Goal: Task Accomplishment & Management: Complete application form

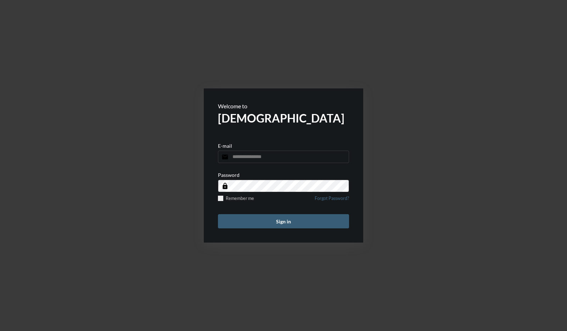
click at [287, 158] on input "email" at bounding box center [283, 156] width 131 height 12
type input "**********"
click at [218, 214] on button "Sign in" at bounding box center [283, 221] width 131 height 14
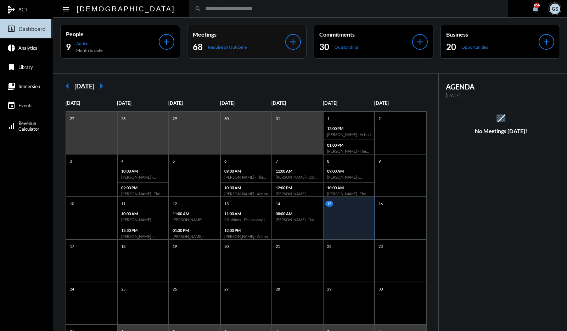
click at [244, 36] on p "Meetings" at bounding box center [239, 34] width 93 height 7
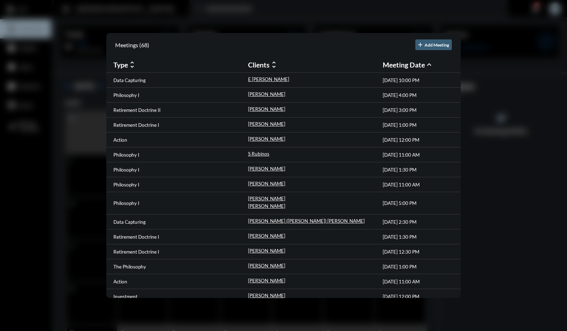
click at [35, 165] on div at bounding box center [283, 165] width 567 height 331
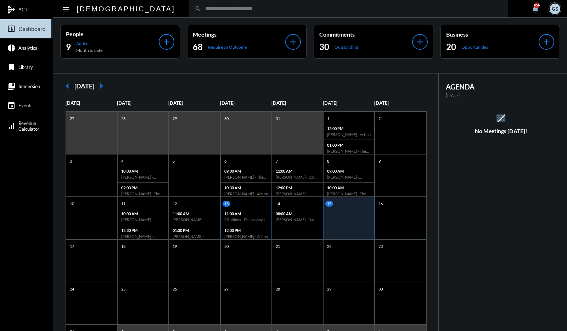
click at [253, 204] on div "13" at bounding box center [247, 203] width 49 height 6
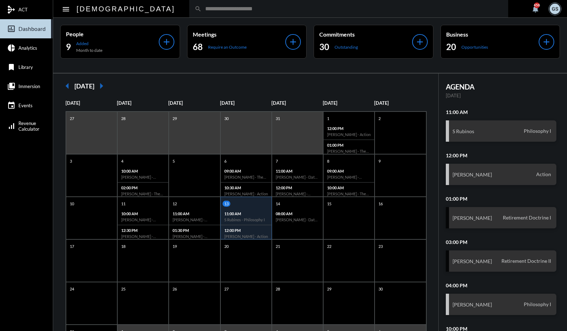
click at [222, 8] on input "text" at bounding box center [352, 9] width 301 height 6
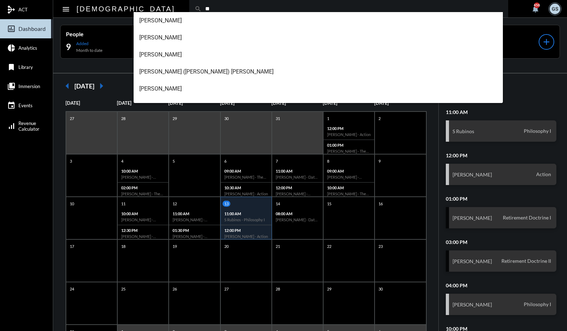
type input "*"
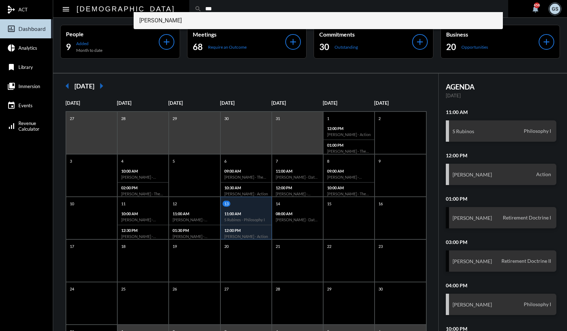
type input "***"
click at [215, 22] on span "Ryn Wongsant" at bounding box center [318, 20] width 359 height 17
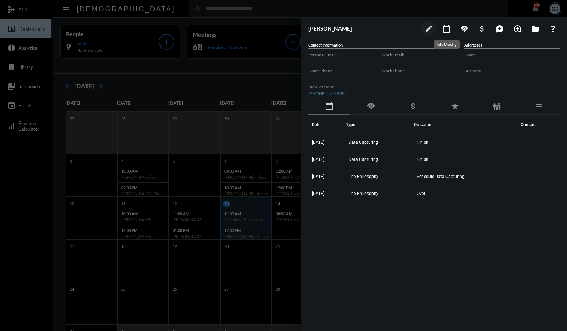
click at [447, 30] on mat-icon "calendar_today" at bounding box center [447, 28] width 9 height 9
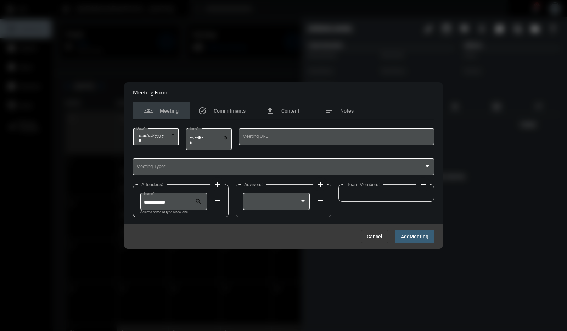
click at [176, 136] on input "Date *" at bounding box center [157, 138] width 37 height 10
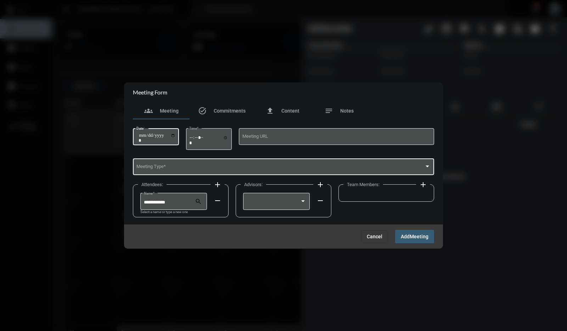
type input "**********"
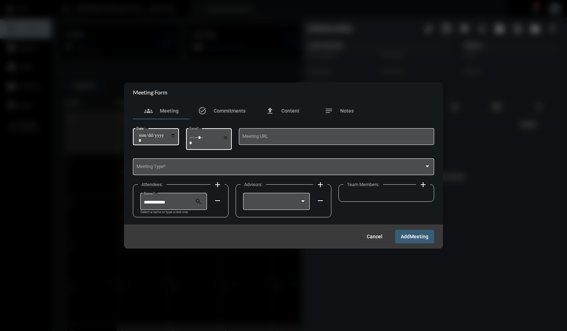
click at [228, 137] on input "Time *" at bounding box center [208, 140] width 39 height 10
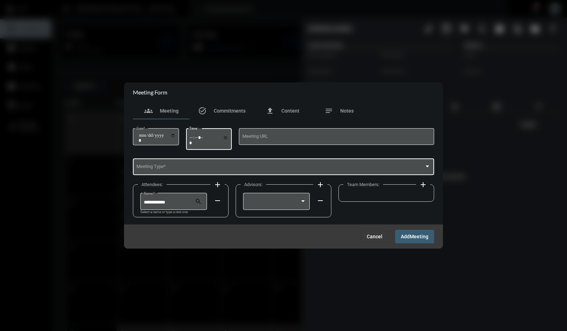
type input "*****"
click at [256, 164] on div "Meeting Type *" at bounding box center [284, 166] width 295 height 18
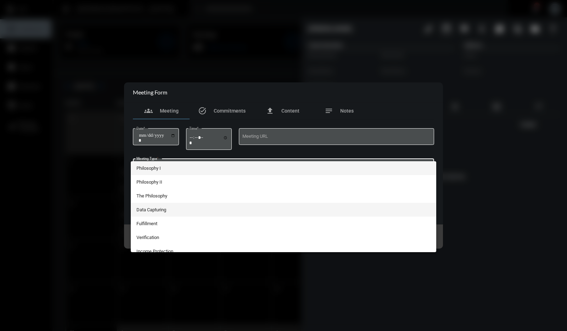
click at [218, 203] on span "Data Capturing" at bounding box center [284, 209] width 295 height 14
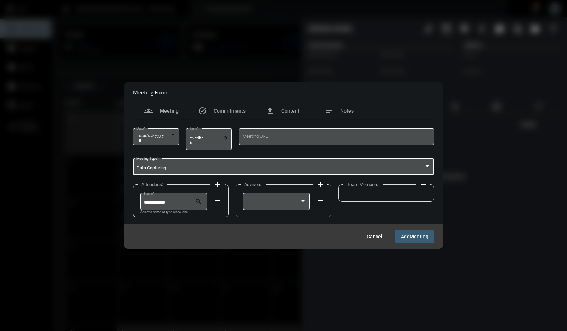
click at [218, 183] on mat-icon "add" at bounding box center [217, 184] width 9 height 9
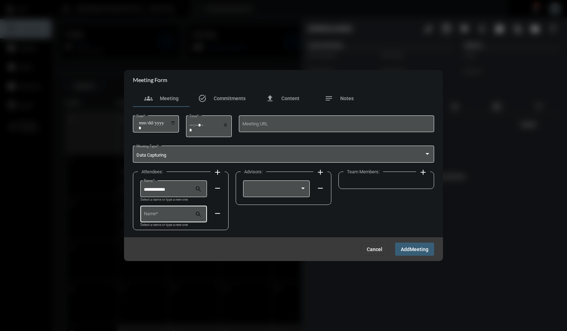
click at [187, 213] on input "Name *" at bounding box center [169, 214] width 51 height 5
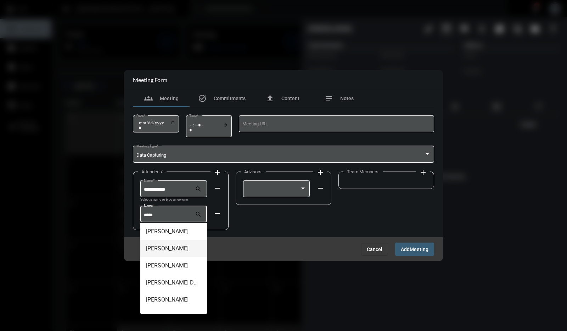
click at [178, 249] on span "Erica Campbell" at bounding box center [174, 248] width 56 height 17
type input "**********"
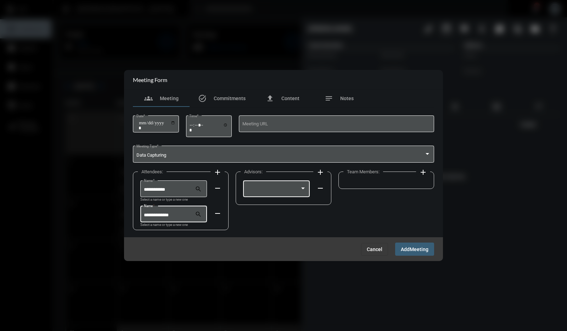
click at [307, 188] on div at bounding box center [276, 188] width 67 height 18
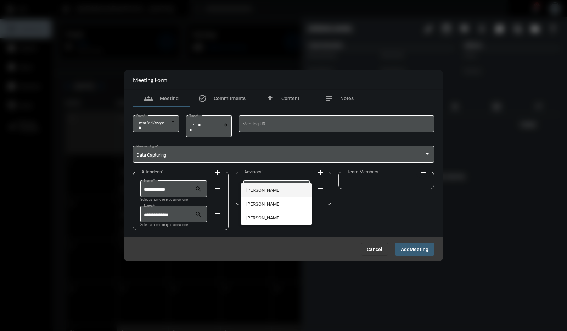
click at [297, 190] on span "George Siderias" at bounding box center [276, 190] width 60 height 14
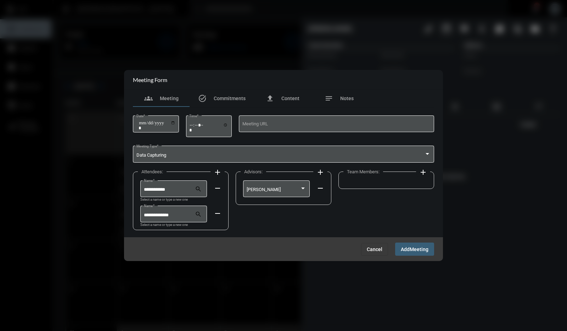
click at [429, 171] on button "add" at bounding box center [423, 171] width 14 height 14
click at [406, 187] on div at bounding box center [406, 188] width 6 height 6
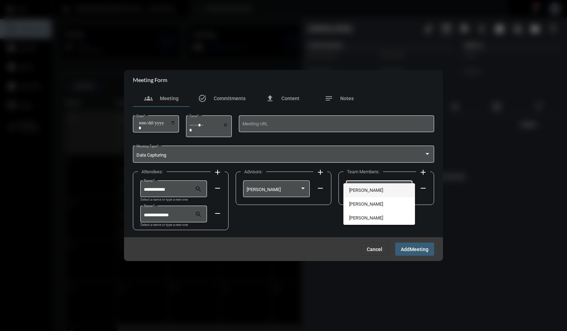
click at [406, 187] on span "Joe Siderias" at bounding box center [379, 190] width 60 height 14
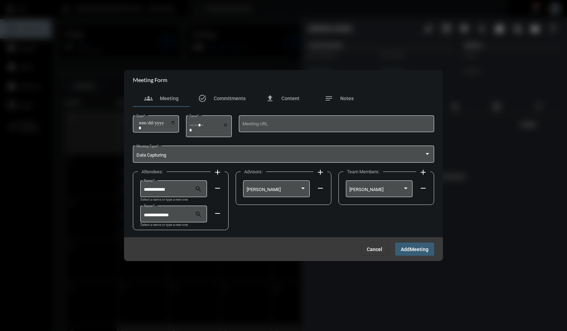
click at [417, 246] on span "Add Meeting" at bounding box center [415, 249] width 28 height 6
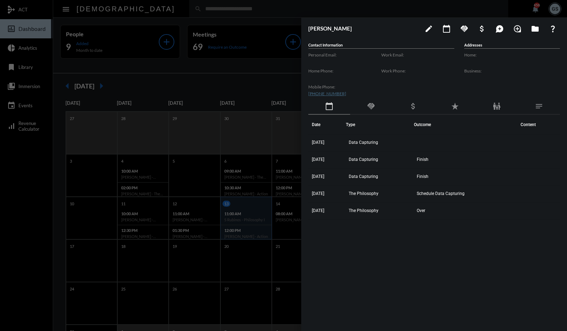
click at [250, 88] on div at bounding box center [283, 165] width 567 height 331
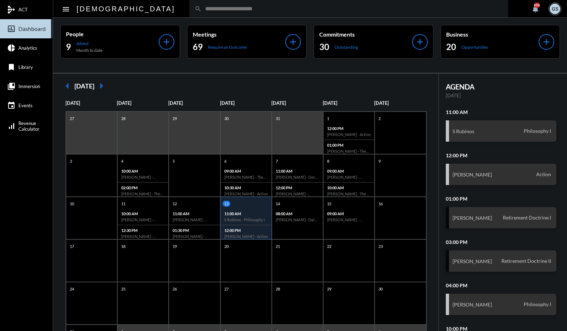
click at [289, 79] on div "arrow_left August 2025 arrow_right" at bounding box center [245, 86] width 371 height 14
click at [261, 9] on input "text" at bounding box center [352, 9] width 301 height 6
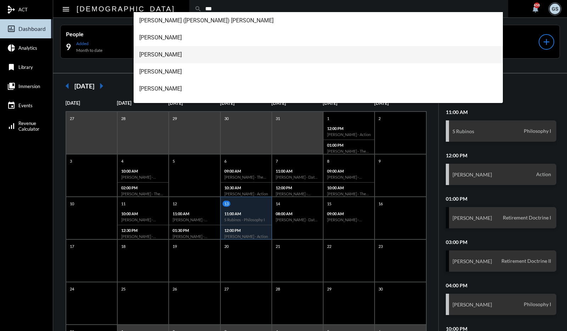
type input "***"
click at [229, 51] on span "Tom Calabrase" at bounding box center [318, 54] width 359 height 17
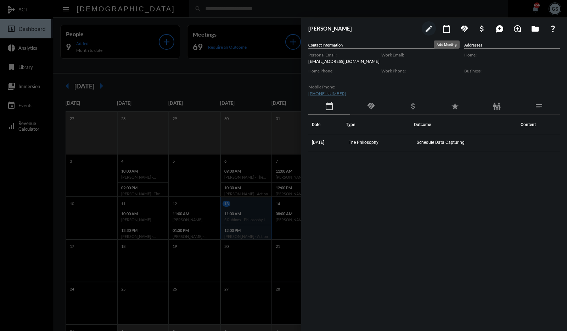
click at [447, 28] on mat-icon "calendar_today" at bounding box center [447, 28] width 9 height 9
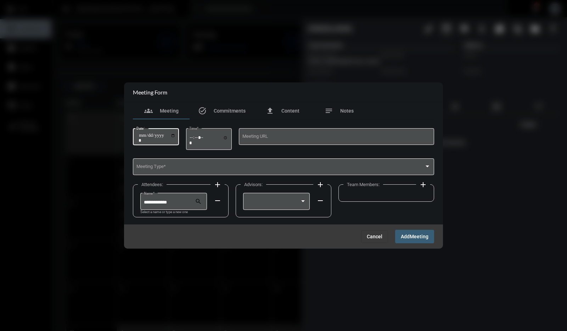
click at [175, 137] on input "Date *" at bounding box center [157, 138] width 37 height 10
type input "**********"
click at [228, 139] on input "Time *" at bounding box center [208, 140] width 39 height 10
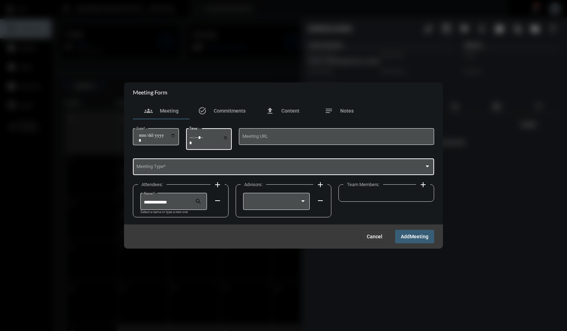
type input "*****"
click at [271, 163] on div "Meeting Type *" at bounding box center [284, 166] width 295 height 18
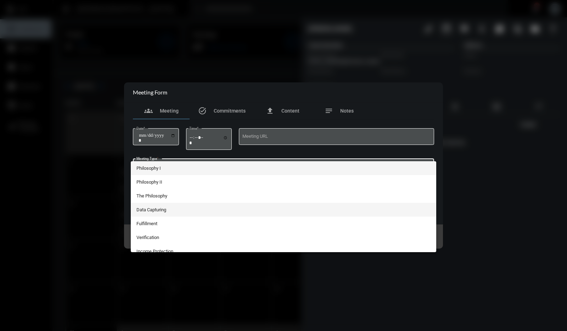
click at [231, 206] on span "Data Capturing" at bounding box center [284, 209] width 295 height 14
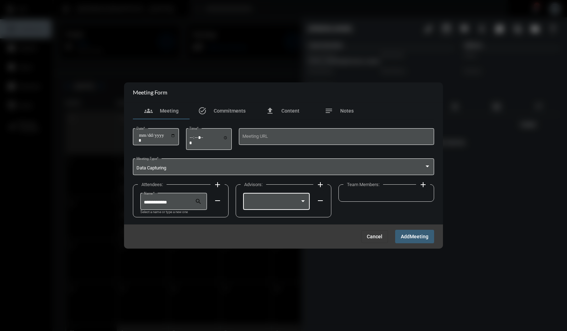
click at [305, 201] on div at bounding box center [303, 201] width 4 height 2
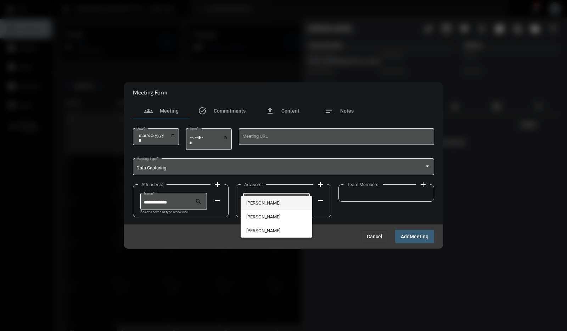
click at [305, 201] on span "George Siderias" at bounding box center [276, 203] width 60 height 14
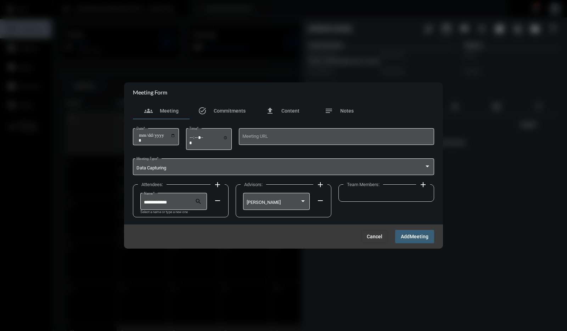
click at [424, 184] on mat-icon "add" at bounding box center [423, 184] width 9 height 9
click at [406, 200] on div at bounding box center [406, 201] width 6 height 6
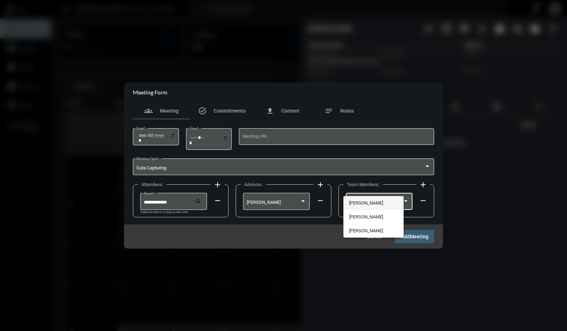
click at [398, 200] on span "Joe Siderias" at bounding box center [373, 203] width 49 height 14
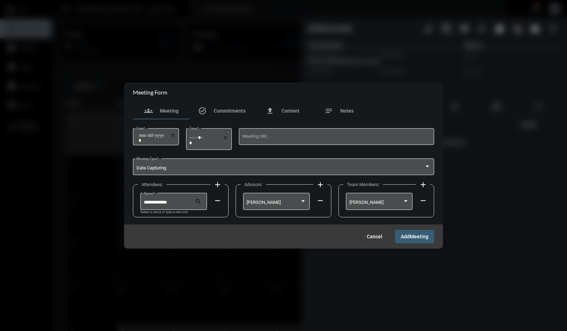
click at [414, 235] on span "Meeting" at bounding box center [419, 237] width 19 height 6
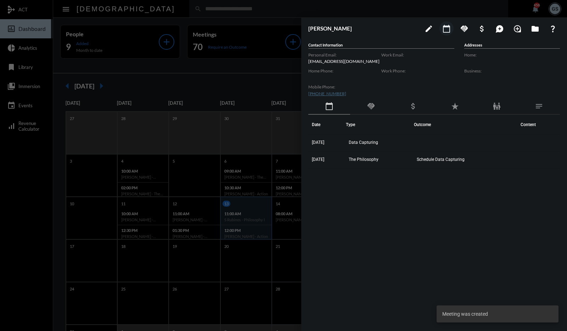
click at [255, 76] on div at bounding box center [283, 165] width 567 height 331
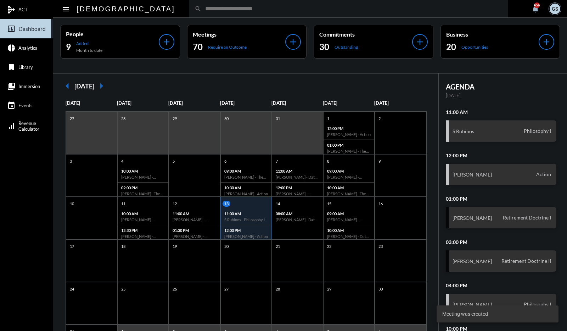
click at [238, 9] on input "text" at bounding box center [352, 9] width 301 height 6
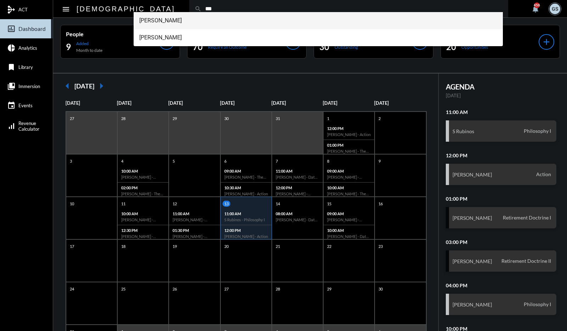
type input "***"
click at [217, 22] on span "Abiy Ababu" at bounding box center [318, 20] width 359 height 17
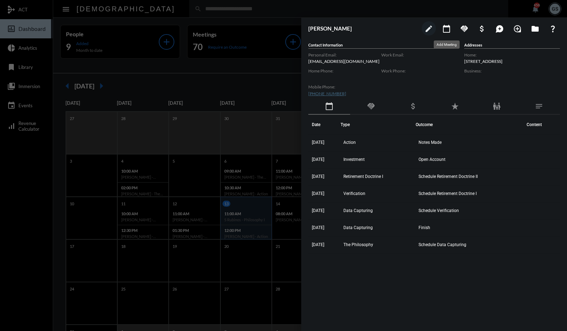
click at [446, 32] on mat-icon "calendar_today" at bounding box center [447, 28] width 9 height 9
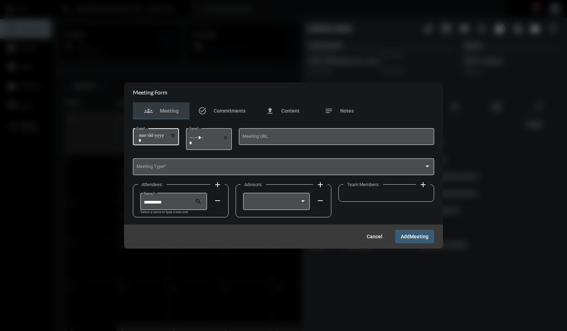
click at [176, 136] on input "Date *" at bounding box center [157, 138] width 37 height 10
type input "**********"
click at [227, 137] on input "Time *" at bounding box center [208, 140] width 39 height 10
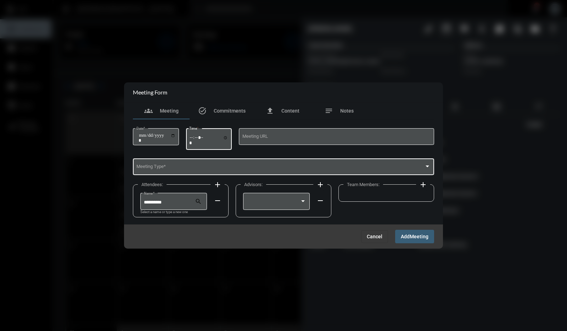
type input "*****"
click at [280, 165] on span at bounding box center [281, 167] width 288 height 5
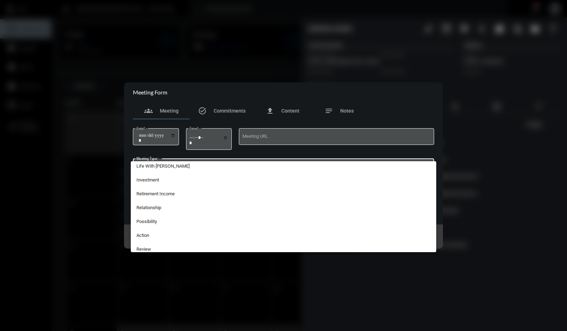
scroll to position [155, 0]
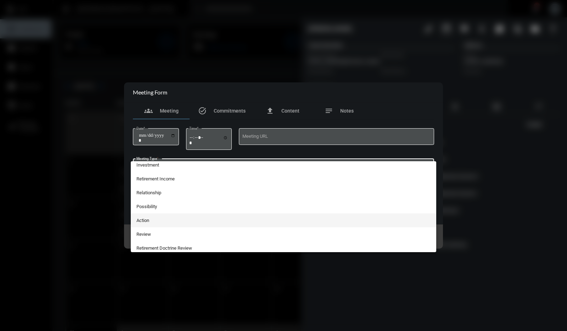
click at [380, 219] on span "Action" at bounding box center [284, 220] width 295 height 14
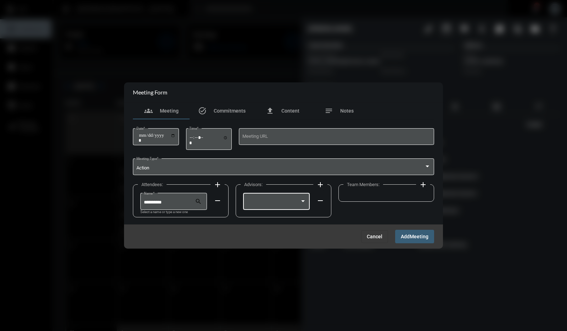
click at [306, 202] on div at bounding box center [303, 201] width 6 height 6
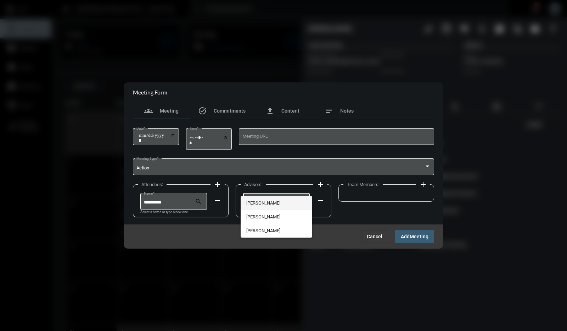
click at [306, 202] on span "George Siderias" at bounding box center [276, 203] width 60 height 14
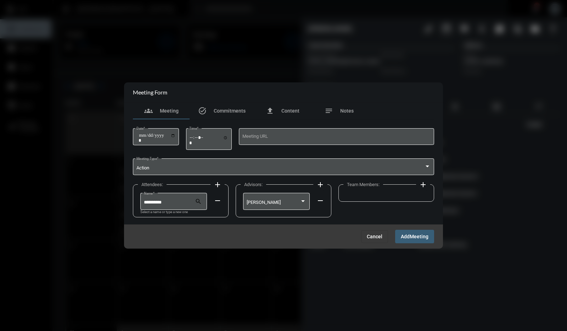
click at [424, 185] on mat-icon "add" at bounding box center [423, 184] width 9 height 9
click at [398, 202] on div at bounding box center [377, 202] width 54 height 5
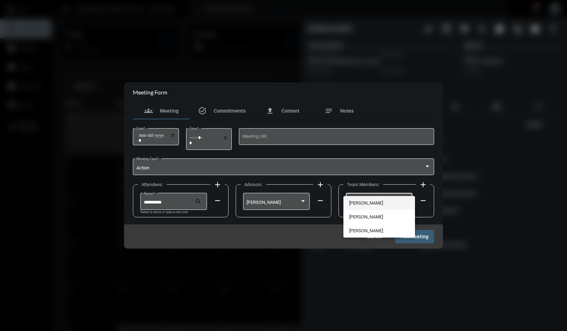
click at [398, 202] on span "Joe Siderias" at bounding box center [379, 203] width 60 height 14
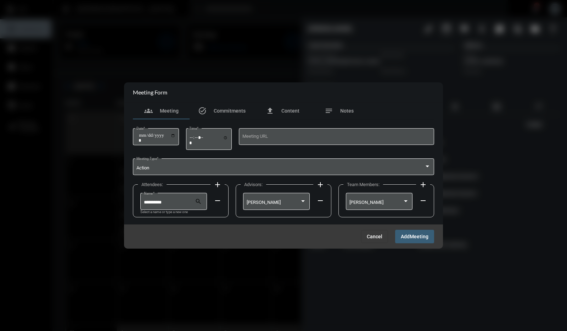
click at [417, 234] on span "Meeting" at bounding box center [419, 237] width 19 height 6
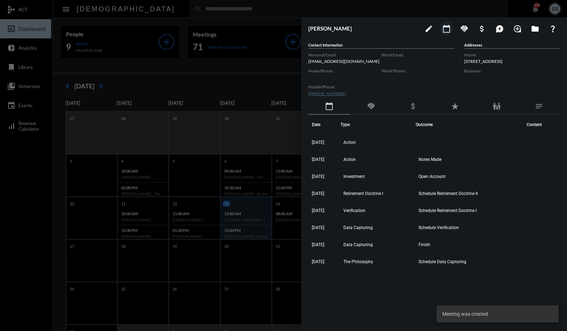
click at [267, 83] on div at bounding box center [283, 165] width 567 height 331
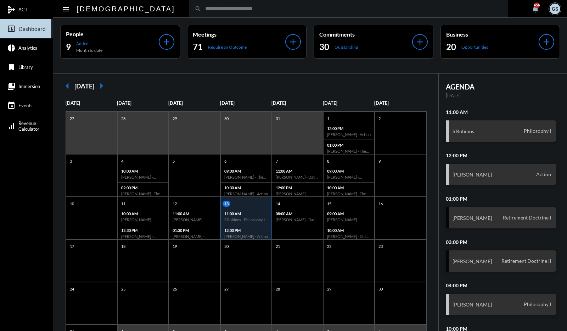
click at [232, 7] on input "text" at bounding box center [352, 9] width 301 height 6
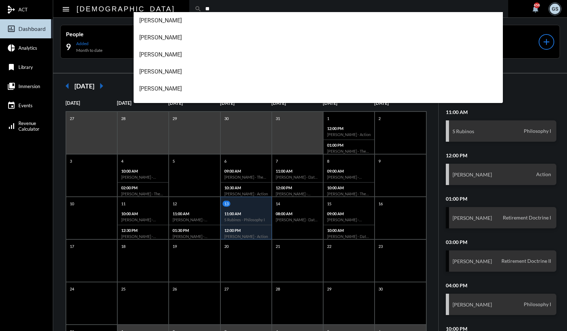
type input "*"
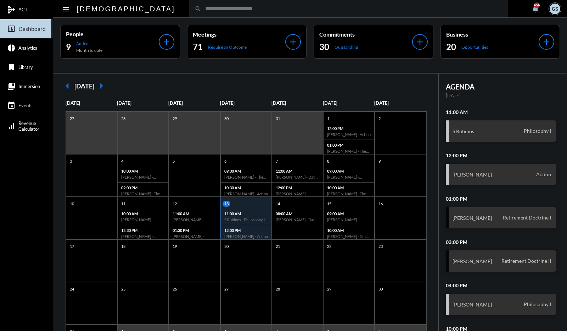
click at [232, 10] on input "text" at bounding box center [352, 9] width 301 height 6
type input "*"
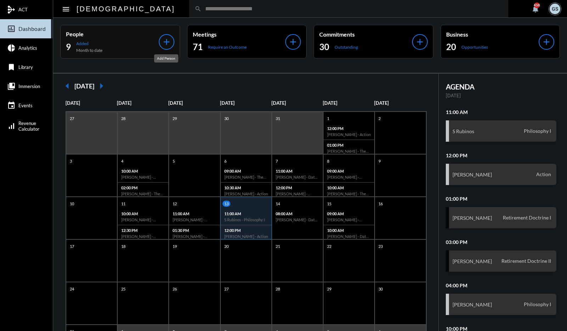
click at [172, 39] on div "add" at bounding box center [167, 42] width 16 height 16
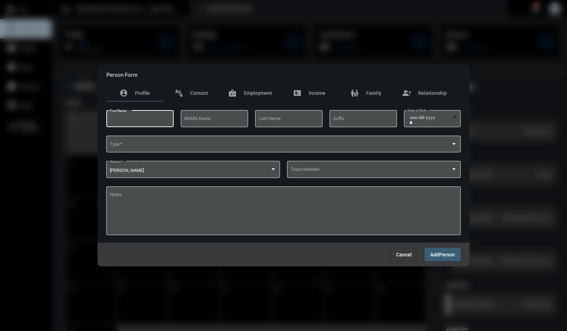
click at [152, 117] on input "First Name *" at bounding box center [140, 119] width 61 height 5
type input "******"
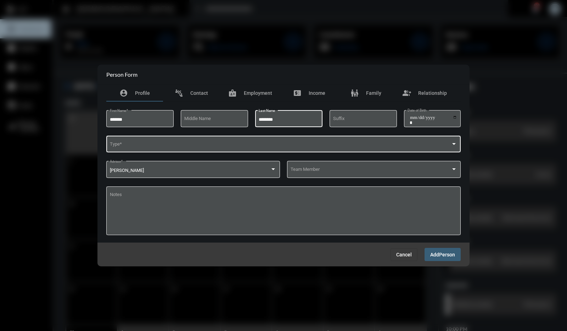
type input "********"
click at [166, 146] on span at bounding box center [281, 145] width 342 height 5
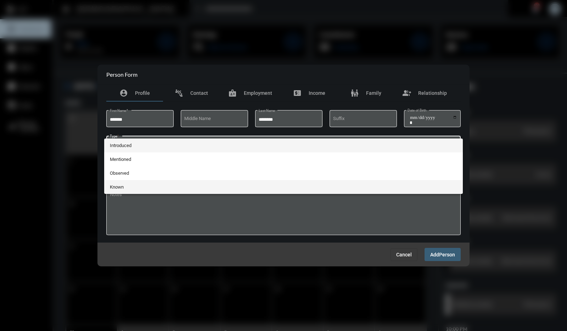
click at [156, 188] on span "Known" at bounding box center [284, 187] width 348 height 14
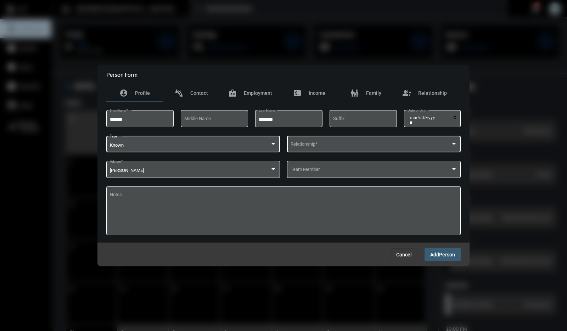
click at [311, 145] on span at bounding box center [371, 145] width 161 height 5
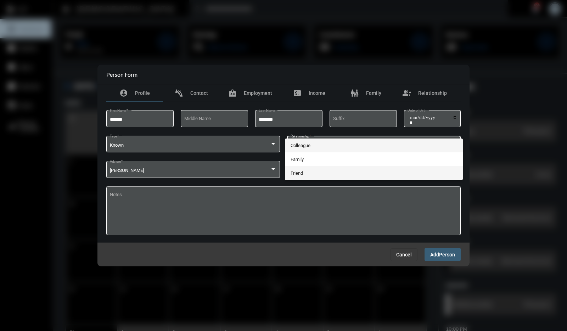
click at [311, 171] on span "Friend" at bounding box center [374, 173] width 167 height 14
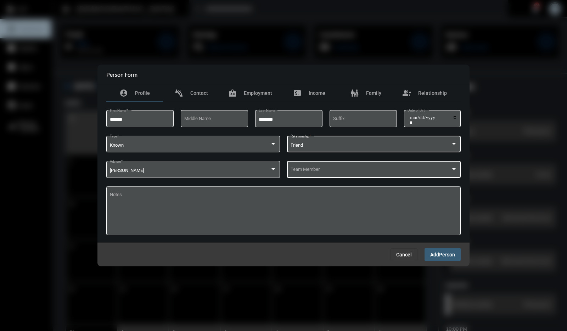
click at [323, 169] on span at bounding box center [371, 170] width 161 height 5
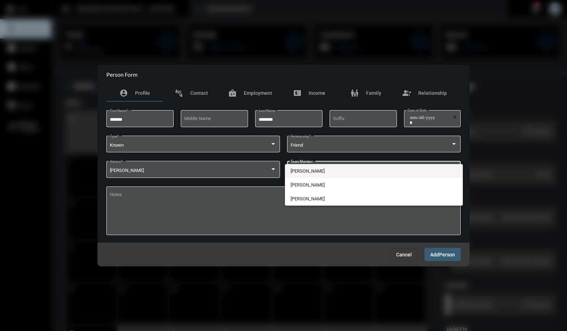
click at [324, 171] on span "Joe Siderias" at bounding box center [374, 171] width 167 height 14
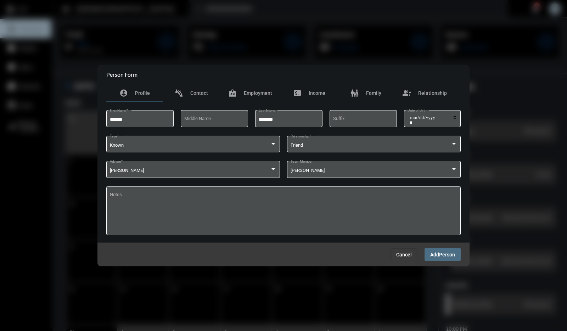
click at [445, 254] on span "Person" at bounding box center [447, 254] width 16 height 6
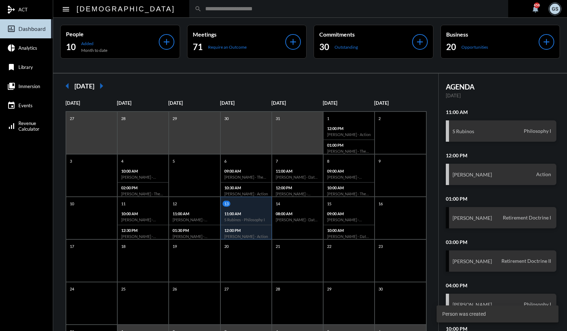
click at [231, 12] on input "text" at bounding box center [352, 9] width 301 height 6
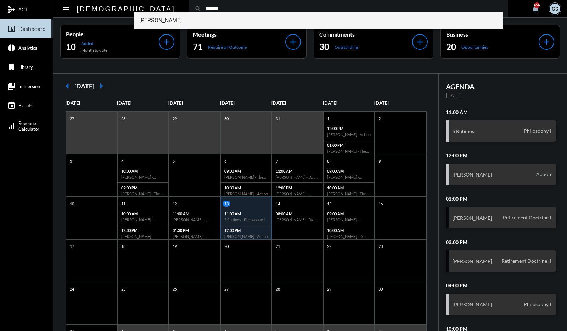
type input "******"
click at [226, 19] on span "Robert Moriggia" at bounding box center [318, 20] width 359 height 17
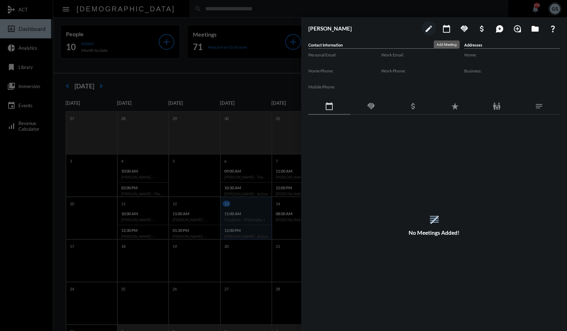
click at [448, 30] on mat-icon "calendar_today" at bounding box center [447, 28] width 9 height 9
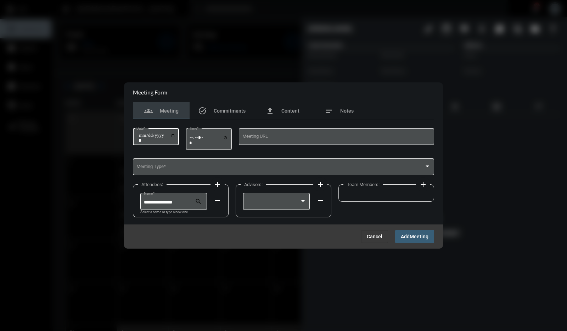
click at [175, 135] on input "Date *" at bounding box center [157, 138] width 37 height 10
type input "**********"
click at [228, 135] on input "Time *" at bounding box center [208, 140] width 39 height 10
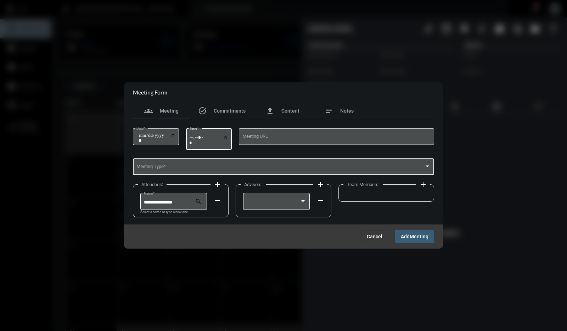
type input "*****"
click at [267, 161] on div "Meeting Type *" at bounding box center [284, 166] width 295 height 18
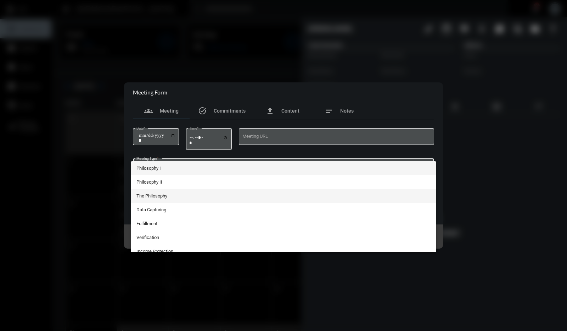
click at [234, 193] on span "The Philosophy" at bounding box center [284, 196] width 295 height 14
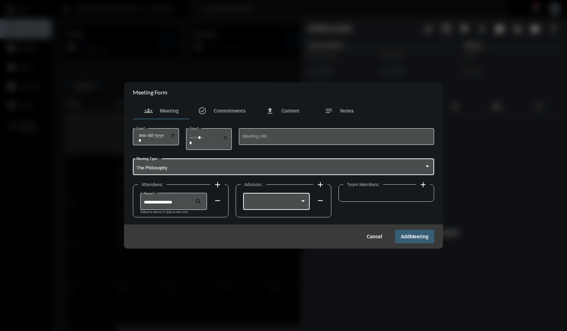
click at [257, 199] on div at bounding box center [277, 200] width 60 height 18
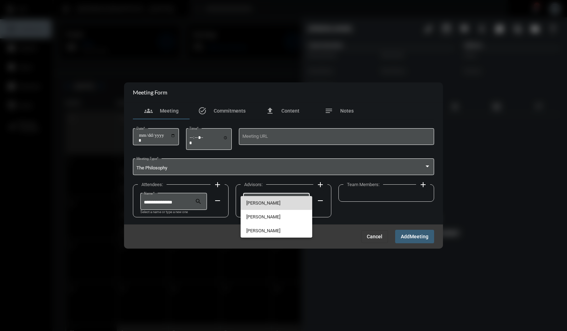
click at [257, 199] on span "George Siderias" at bounding box center [276, 203] width 60 height 14
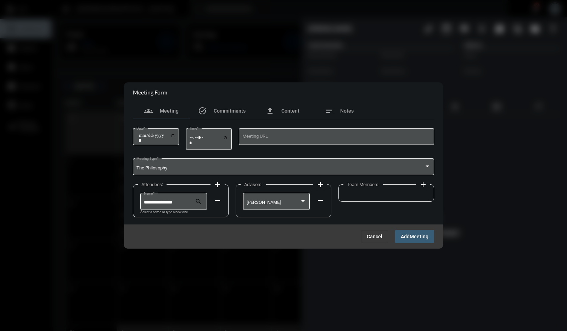
click at [425, 183] on mat-icon "add" at bounding box center [423, 184] width 9 height 9
click at [409, 199] on div at bounding box center [406, 201] width 6 height 6
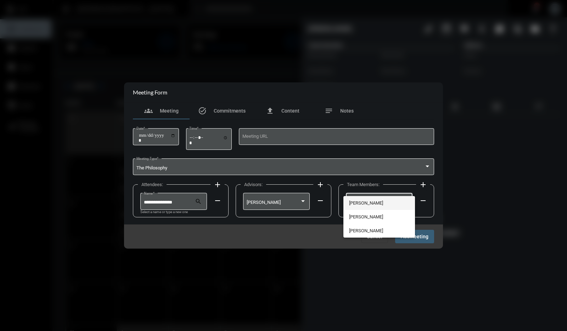
click at [409, 199] on span "Joe Siderias" at bounding box center [379, 203] width 60 height 14
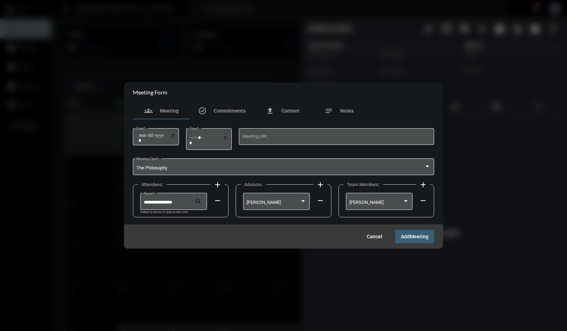
click at [414, 234] on span "Meeting" at bounding box center [419, 237] width 19 height 6
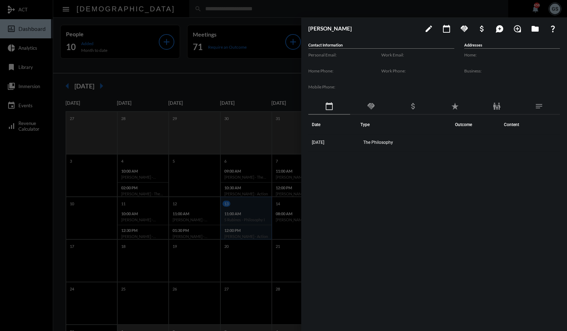
click at [16, 173] on div at bounding box center [283, 165] width 567 height 331
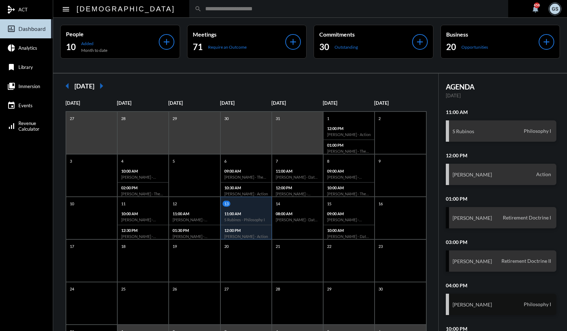
click at [494, 306] on div "Gray Bailey Philosophy I" at bounding box center [501, 303] width 111 height 21
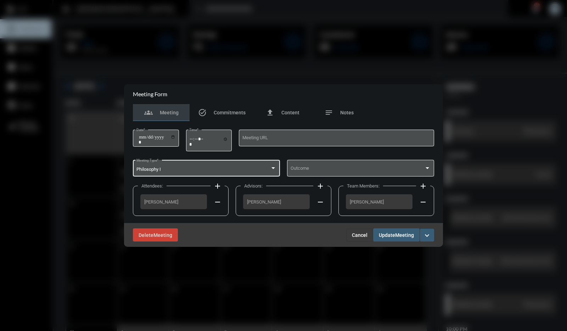
click at [272, 168] on div at bounding box center [274, 168] width 4 height 2
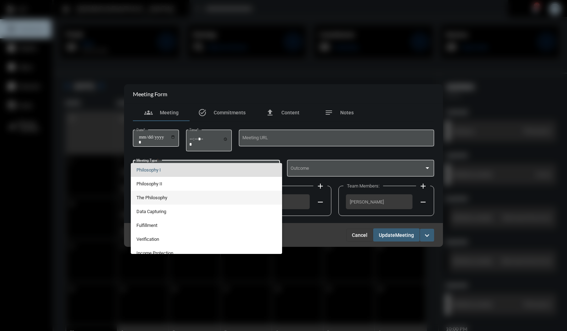
click at [220, 194] on span "The Philosophy" at bounding box center [207, 197] width 140 height 14
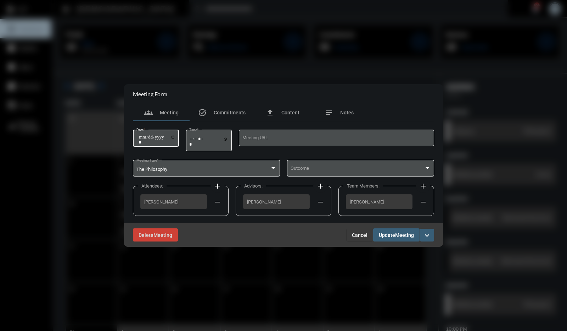
click at [176, 137] on input "**********" at bounding box center [157, 139] width 37 height 10
type input "**********"
click at [398, 235] on span "Meeting" at bounding box center [404, 235] width 19 height 6
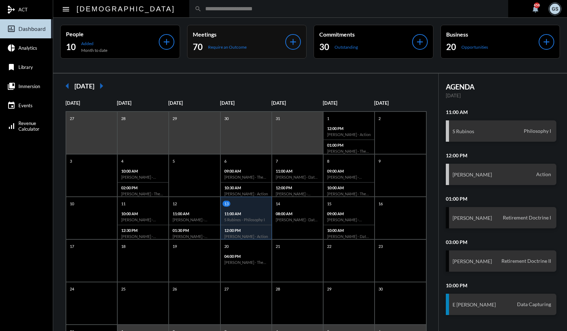
click at [235, 34] on p "Meetings" at bounding box center [239, 34] width 93 height 7
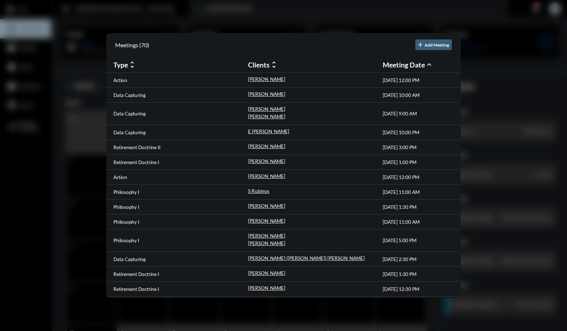
click at [21, 160] on div at bounding box center [283, 165] width 567 height 331
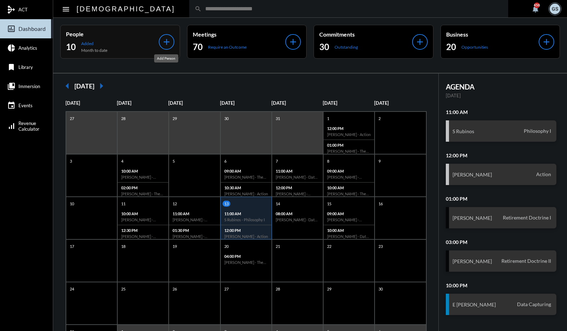
click at [167, 42] on mat-icon "add" at bounding box center [167, 42] width 10 height 10
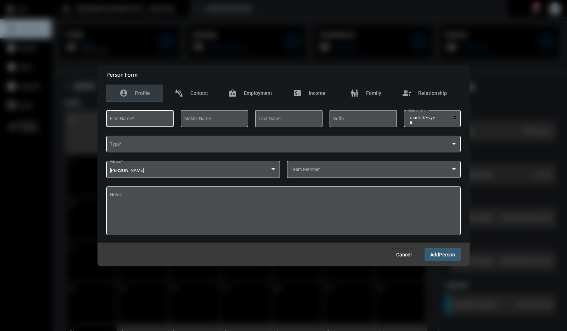
click at [150, 116] on div "First Name *" at bounding box center [140, 118] width 61 height 18
click at [146, 117] on input "******" at bounding box center [140, 119] width 61 height 5
type input "*******"
type input "*"
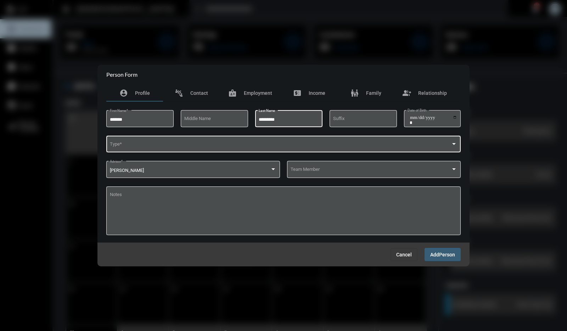
type input "*********"
click at [154, 149] on div "Type *" at bounding box center [284, 143] width 348 height 18
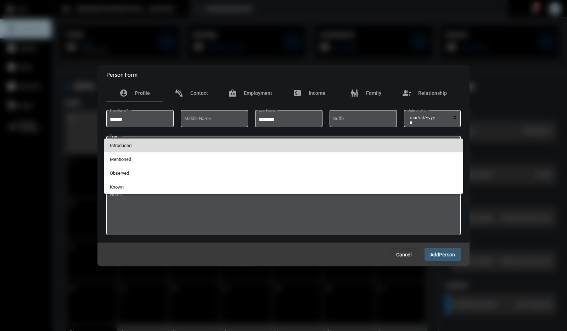
click at [163, 146] on span "Introduced" at bounding box center [284, 145] width 348 height 14
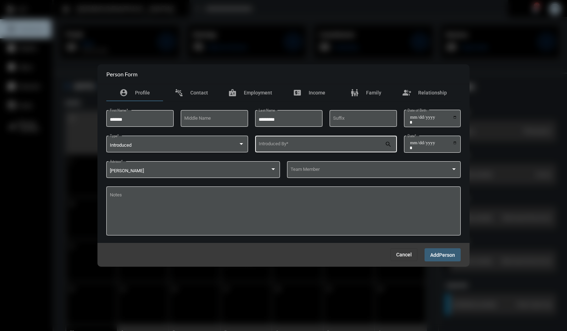
click at [294, 142] on div "Introduced By *" at bounding box center [322, 143] width 127 height 18
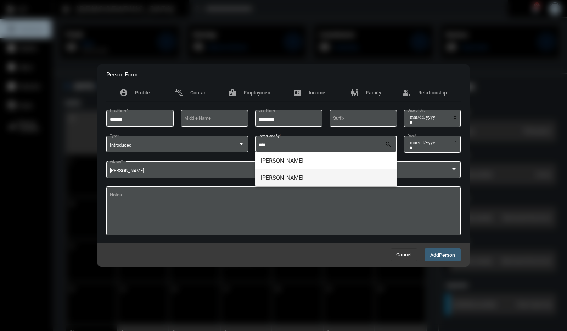
click at [293, 179] on span "Nicole Balkau" at bounding box center [326, 177] width 131 height 17
type input "**********"
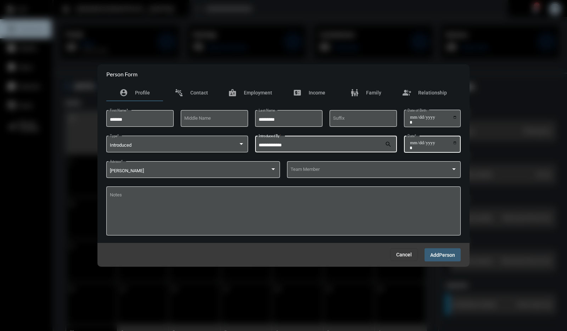
click at [453, 144] on input "Date *" at bounding box center [434, 145] width 48 height 10
click at [452, 171] on div at bounding box center [454, 169] width 6 height 6
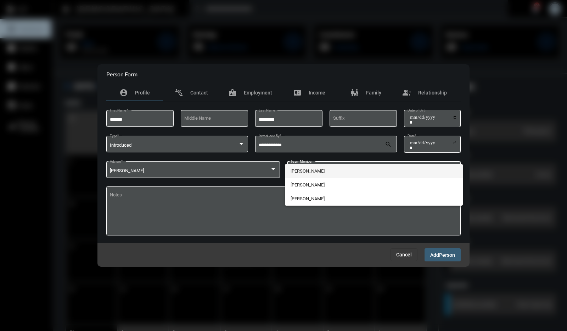
click at [414, 171] on span "Joe Siderias" at bounding box center [374, 171] width 167 height 14
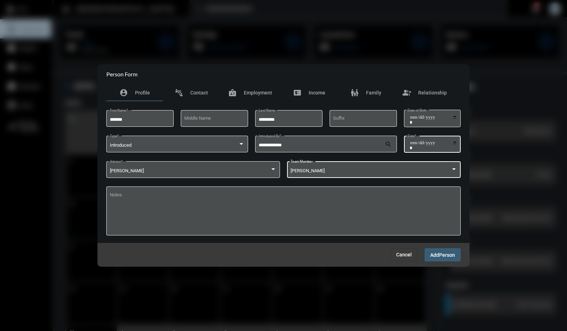
click at [455, 142] on input "**********" at bounding box center [434, 145] width 48 height 10
type input "**********"
click at [448, 254] on span "Person" at bounding box center [447, 255] width 16 height 6
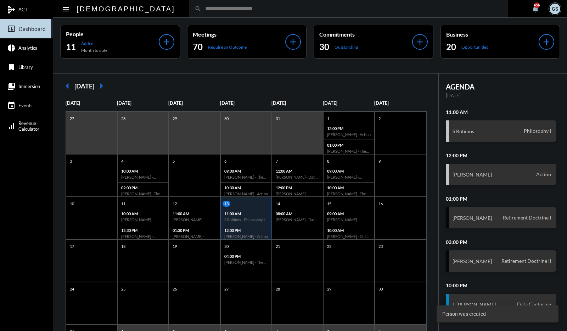
click at [241, 10] on input "text" at bounding box center [352, 9] width 301 height 6
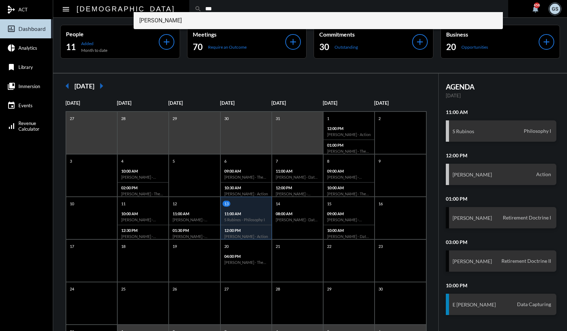
type input "***"
click at [221, 24] on span "Marissa Kowalskie" at bounding box center [318, 20] width 359 height 17
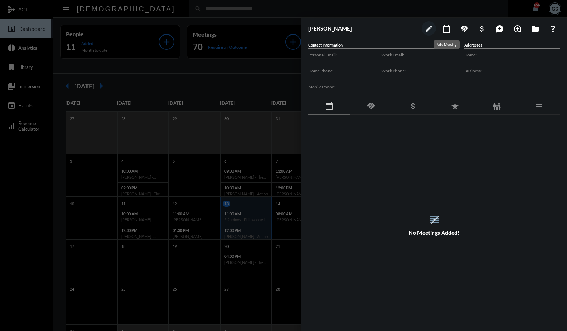
click at [448, 31] on mat-icon "calendar_today" at bounding box center [447, 28] width 9 height 9
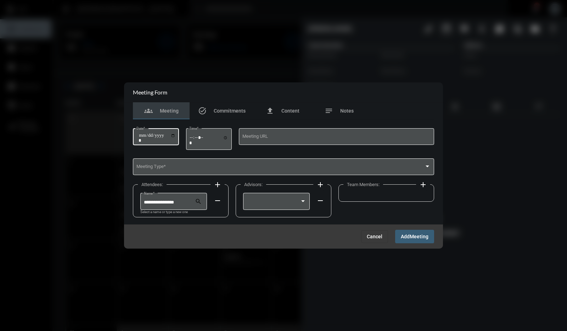
click at [173, 136] on input "Date *" at bounding box center [157, 138] width 37 height 10
type input "**********"
click at [228, 137] on input "Time *" at bounding box center [208, 140] width 39 height 10
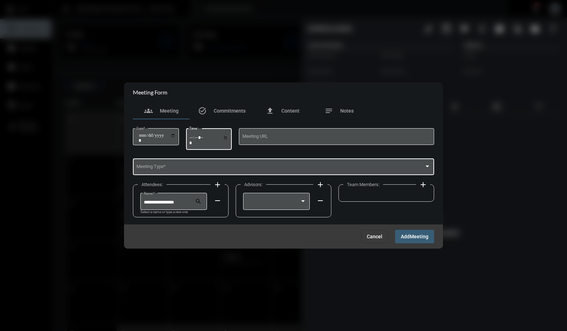
type input "*****"
click at [272, 164] on div "Meeting Type *" at bounding box center [284, 166] width 295 height 18
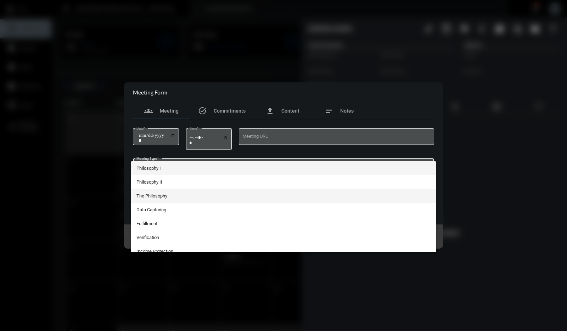
click at [231, 195] on span "The Philosophy" at bounding box center [284, 196] width 295 height 14
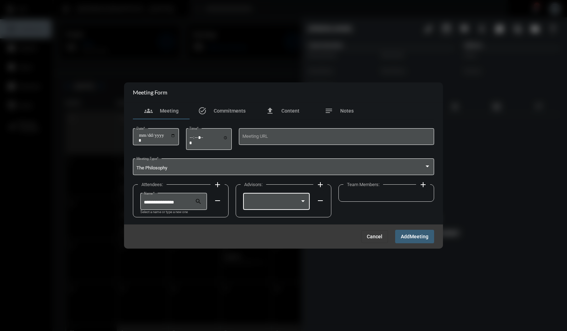
click at [272, 196] on div at bounding box center [277, 200] width 60 height 18
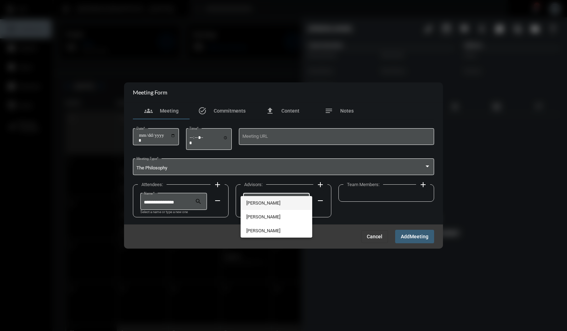
click at [272, 196] on span "George Siderias" at bounding box center [276, 203] width 60 height 14
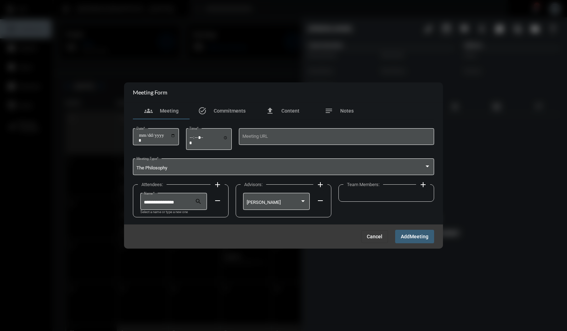
click at [423, 186] on mat-icon "add" at bounding box center [423, 184] width 9 height 9
click at [406, 201] on div at bounding box center [406, 201] width 4 height 2
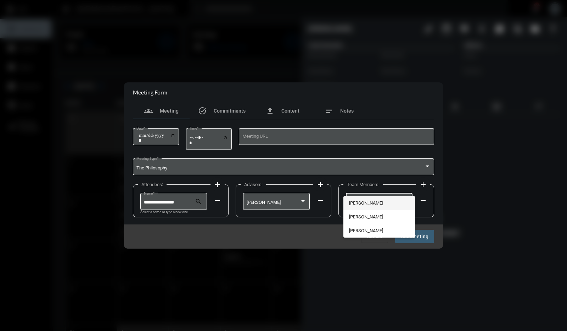
click at [387, 207] on span "Joe Siderias" at bounding box center [379, 203] width 60 height 14
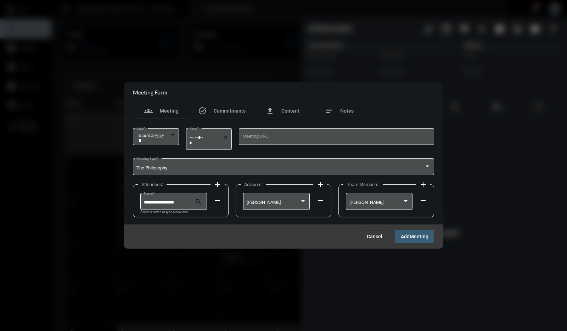
click at [408, 234] on span "Add" at bounding box center [405, 237] width 9 height 6
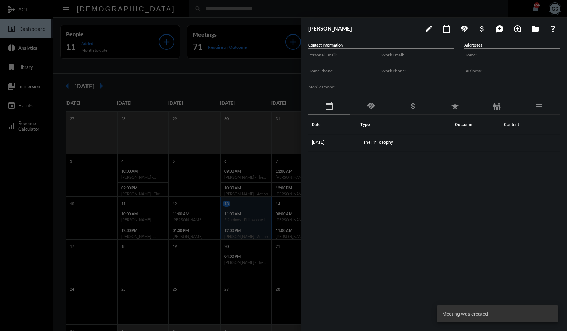
click at [243, 83] on div at bounding box center [283, 165] width 567 height 331
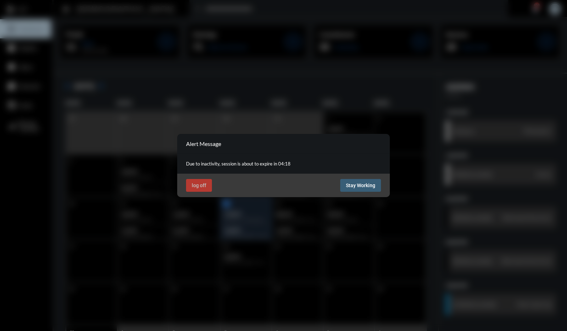
click at [364, 181] on button "Stay Working" at bounding box center [360, 185] width 41 height 13
